Goal: Task Accomplishment & Management: Manage account settings

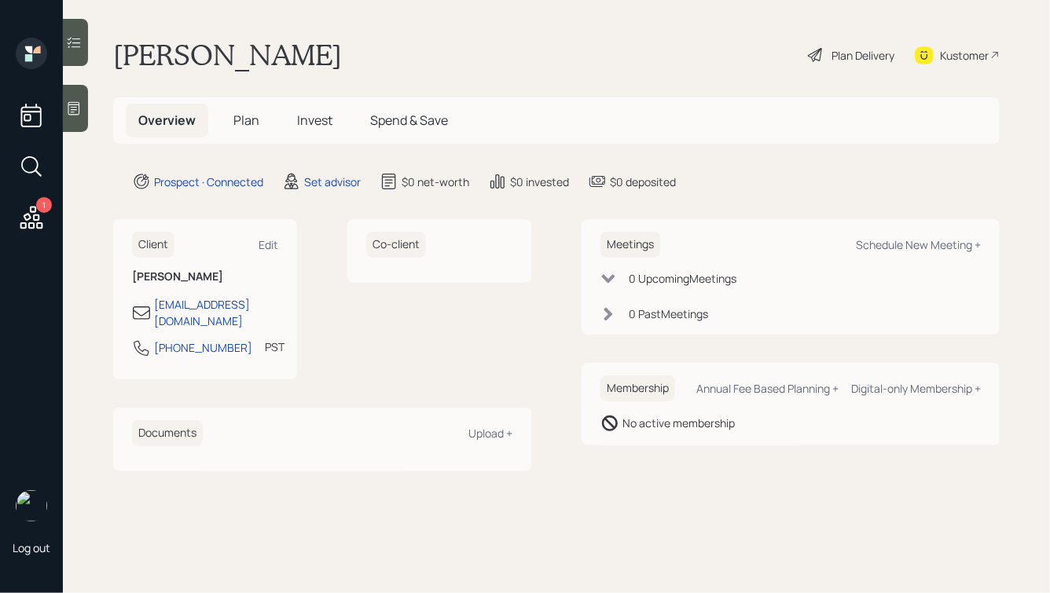
click at [71, 108] on icon at bounding box center [74, 109] width 16 height 16
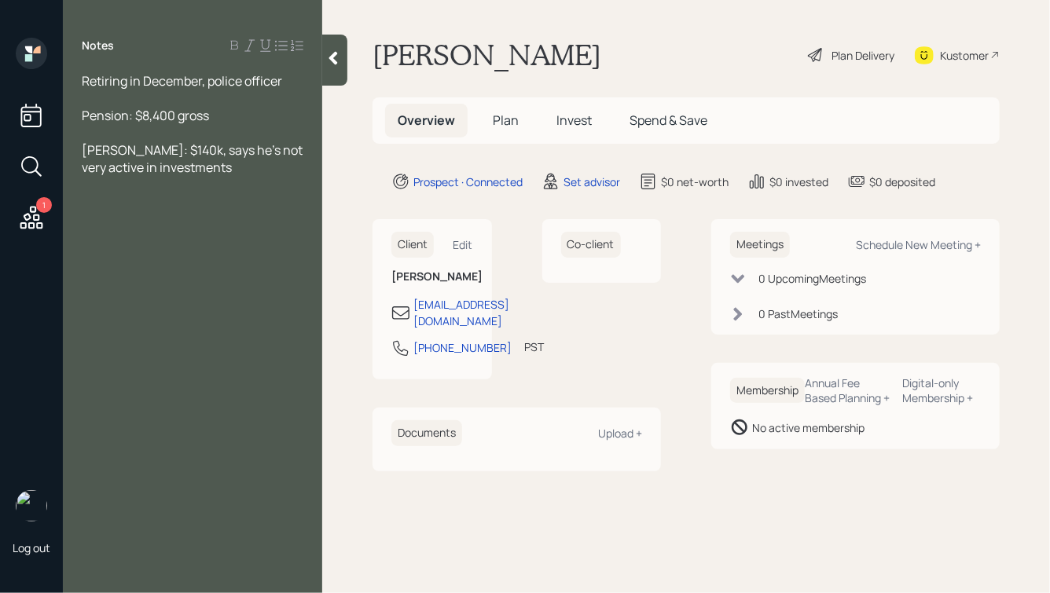
click at [291, 83] on div "Retiring in December, police officer" at bounding box center [193, 80] width 222 height 17
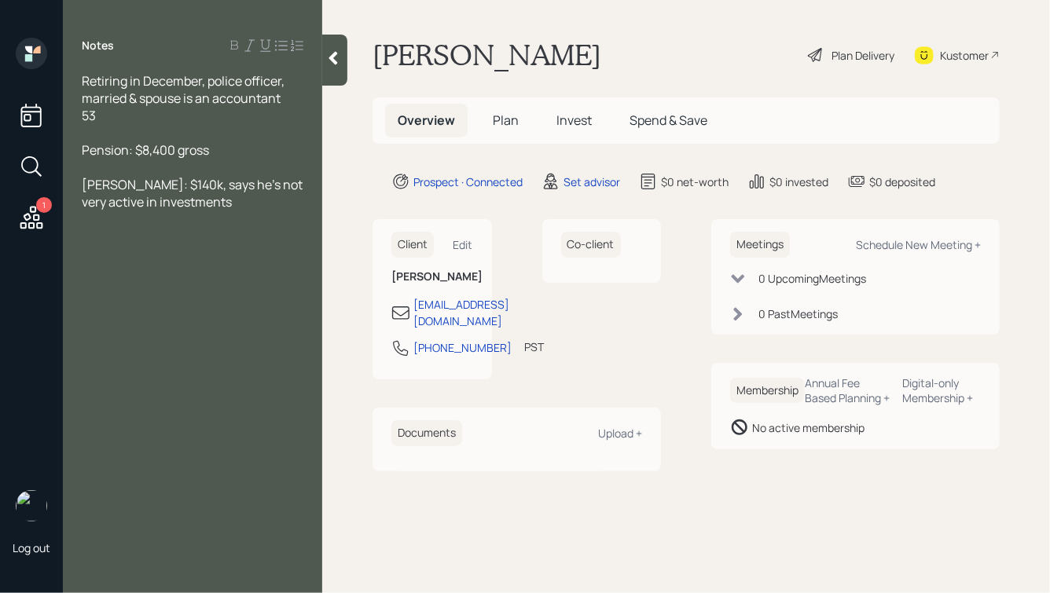
click at [218, 206] on div "[PERSON_NAME]: $140k, says he's not very active in investments" at bounding box center [193, 193] width 222 height 35
click at [113, 134] on div at bounding box center [193, 132] width 222 height 17
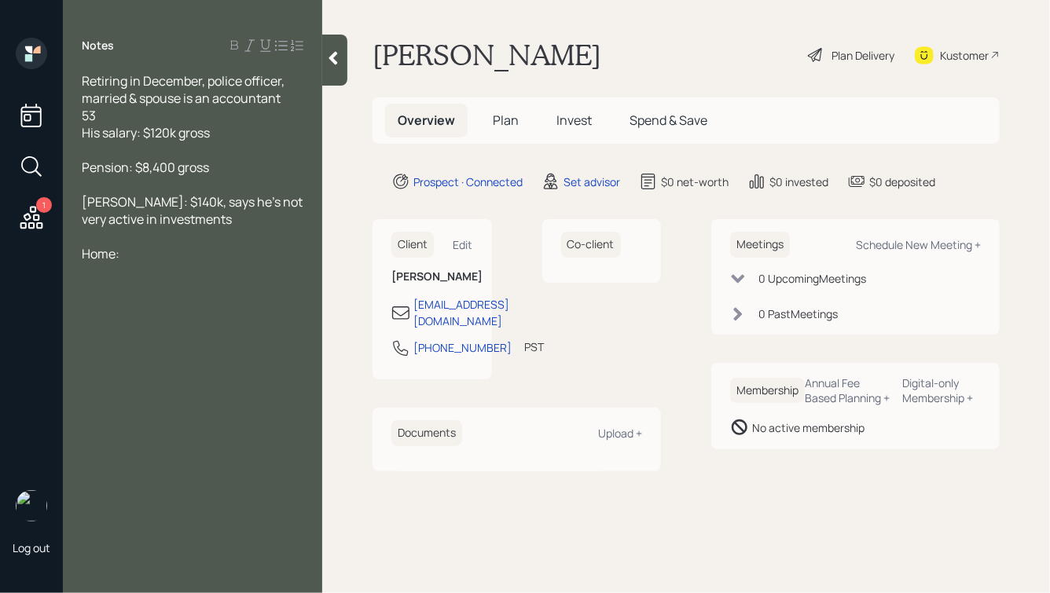
click at [182, 244] on div at bounding box center [193, 236] width 222 height 17
click at [156, 259] on div "Home:" at bounding box center [193, 253] width 222 height 17
click at [126, 184] on div at bounding box center [193, 184] width 222 height 17
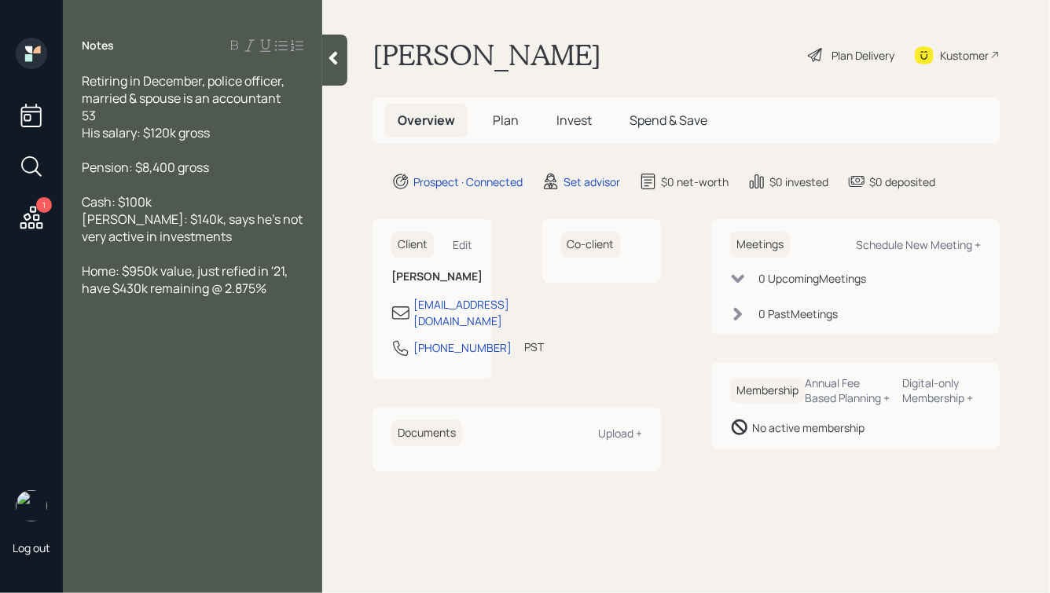
click at [331, 61] on icon at bounding box center [333, 58] width 16 height 16
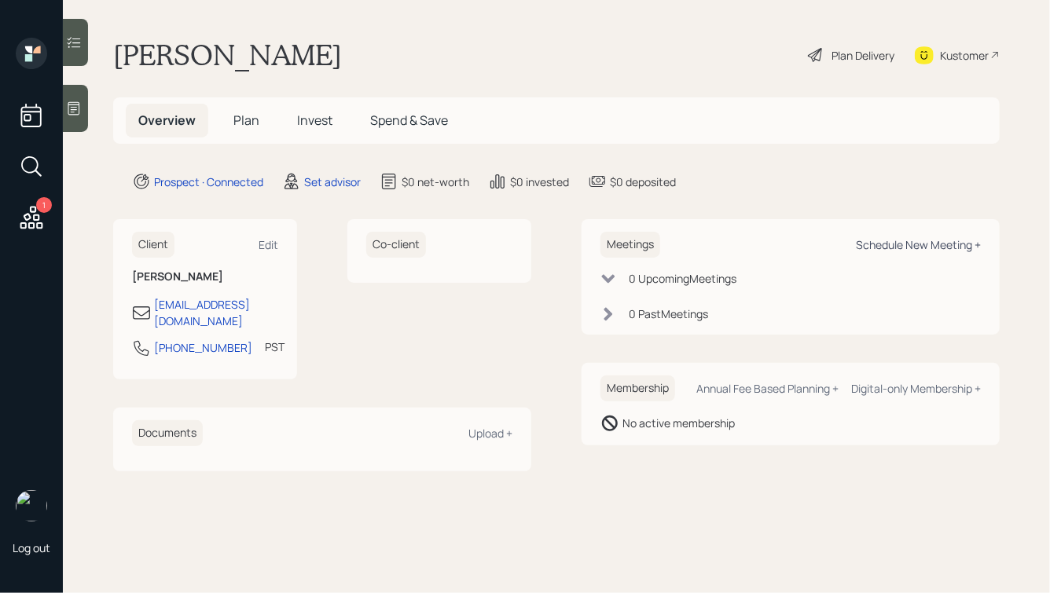
click at [894, 244] on div "Schedule New Meeting +" at bounding box center [918, 244] width 125 height 15
select select "round-[PERSON_NAME]"
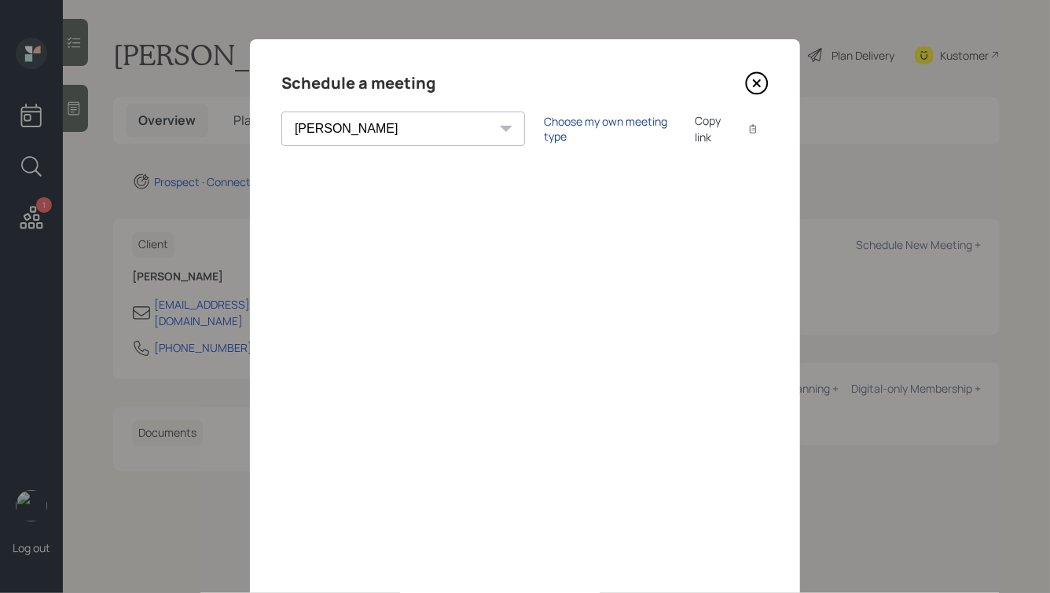
click at [544, 127] on div "Choose my own meeting type" at bounding box center [610, 129] width 132 height 30
